Goal: Task Accomplishment & Management: Manage account settings

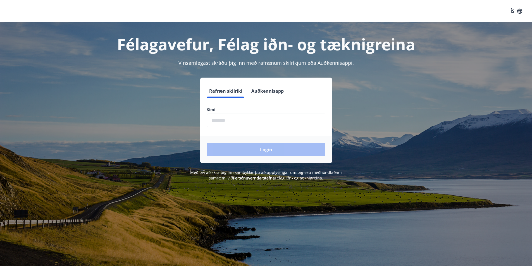
click at [232, 119] on input "phone" at bounding box center [266, 121] width 118 height 14
type input "********"
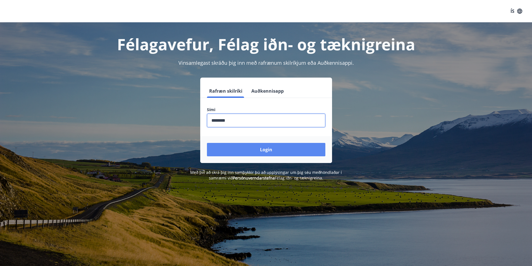
click at [298, 151] on button "Login" at bounding box center [266, 149] width 118 height 13
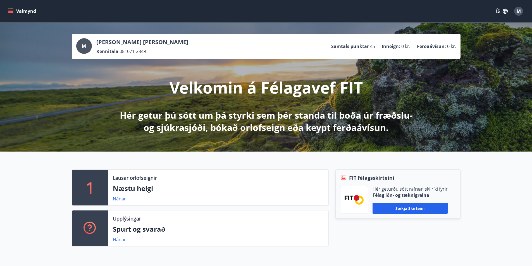
click at [497, 10] on button "ÍS" at bounding box center [502, 11] width 18 height 10
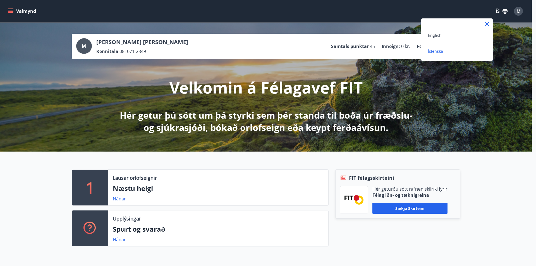
click at [441, 37] on div "English" at bounding box center [457, 35] width 58 height 7
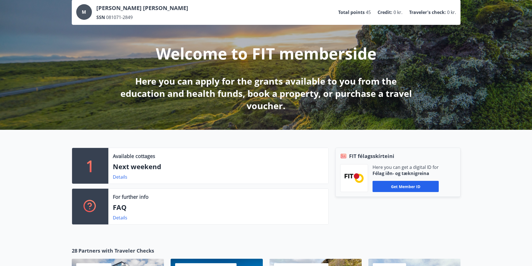
scroll to position [28, 0]
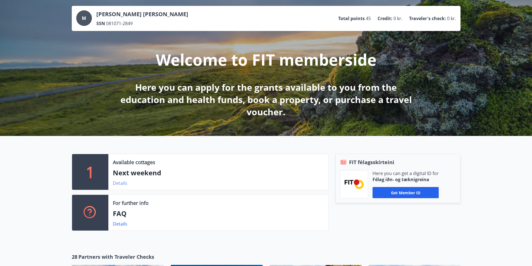
click at [123, 184] on link "Details" at bounding box center [120, 183] width 15 height 6
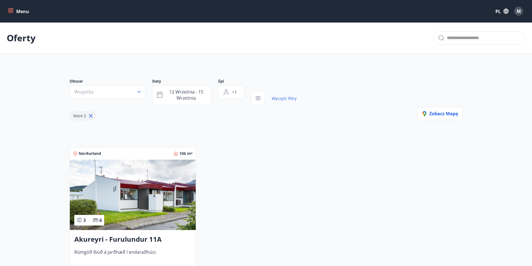
click at [11, 11] on icon "menu" at bounding box center [11, 11] width 6 height 6
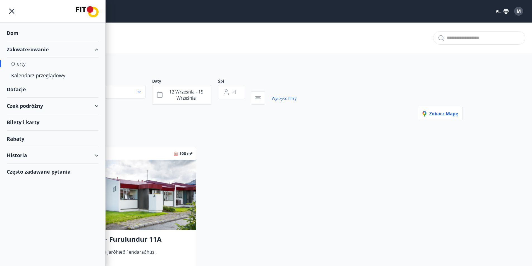
click at [22, 63] on font "Oferty" at bounding box center [18, 63] width 15 height 7
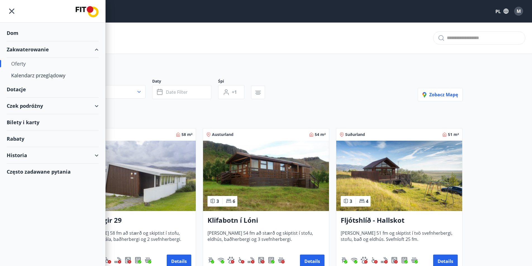
type input "*"
click at [24, 49] on font "Zakwaterowanie" at bounding box center [28, 49] width 42 height 7
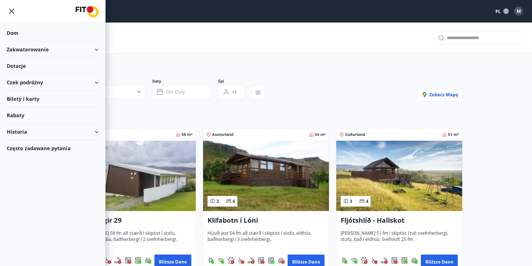
click at [24, 81] on font "Czek podróżny" at bounding box center [25, 82] width 36 height 7
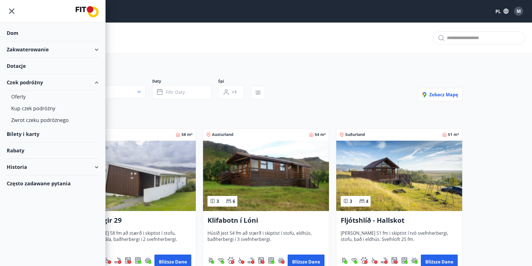
click at [20, 164] on font "Historia" at bounding box center [17, 167] width 20 height 7
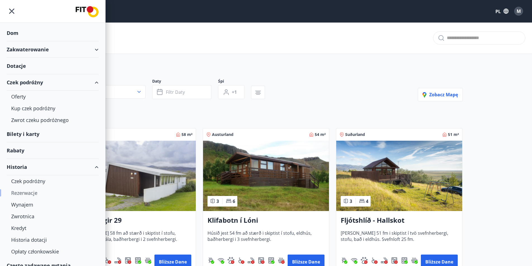
click at [36, 193] on font "Rezerwacje" at bounding box center [24, 193] width 26 height 7
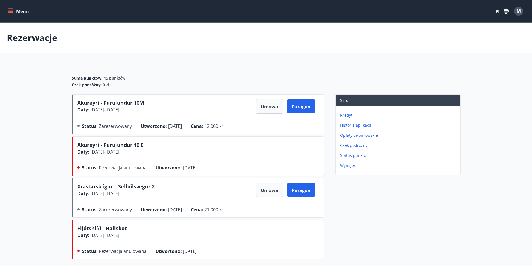
click at [109, 104] on font "Akureyri - Furulundur 10M" at bounding box center [110, 102] width 67 height 7
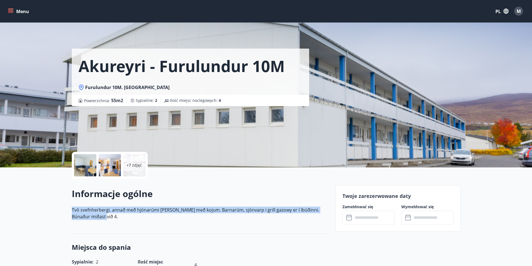
drag, startPoint x: 71, startPoint y: 209, endPoint x: 114, endPoint y: 220, distance: 43.4
click at [119, 224] on div "Informacje ogólne Tvö svefnherbergi, annað með hjónarúmi og hitt með kojum. Bar…" at bounding box center [200, 206] width 257 height 37
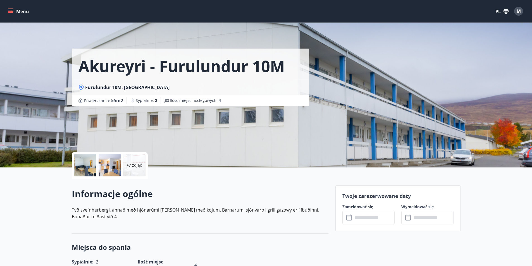
click at [114, 165] on div at bounding box center [110, 165] width 22 height 22
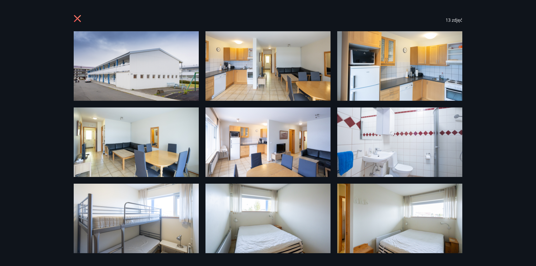
click at [78, 16] on icon at bounding box center [78, 19] width 9 height 9
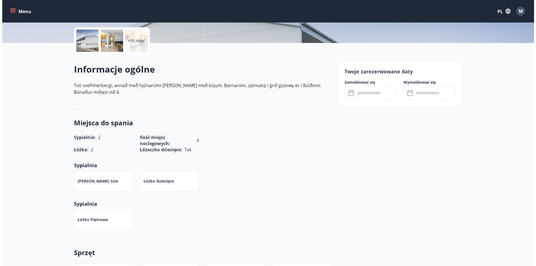
scroll to position [140, 0]
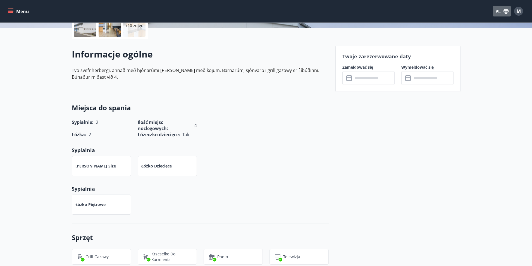
click at [503, 8] on button "PL" at bounding box center [502, 11] width 18 height 11
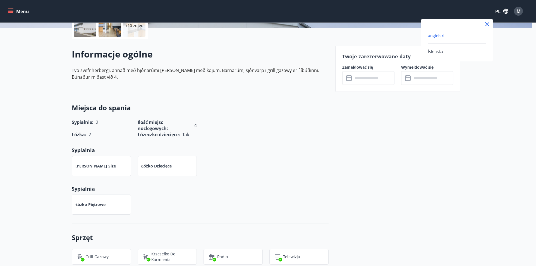
click at [521, 9] on div at bounding box center [268, 133] width 536 height 266
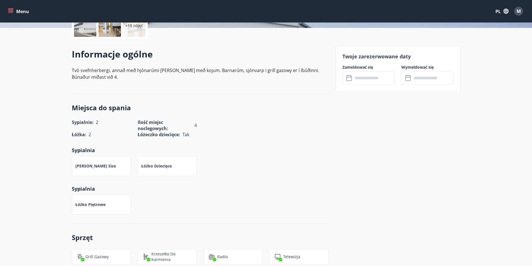
click at [517, 11] on font "M" at bounding box center [518, 11] width 4 height 6
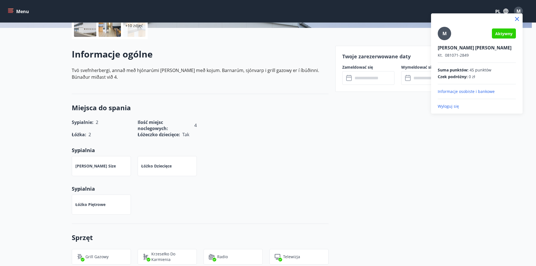
click at [455, 107] on font "Wyloguj się" at bounding box center [448, 106] width 21 height 5
